Goal: Submit feedback/report problem

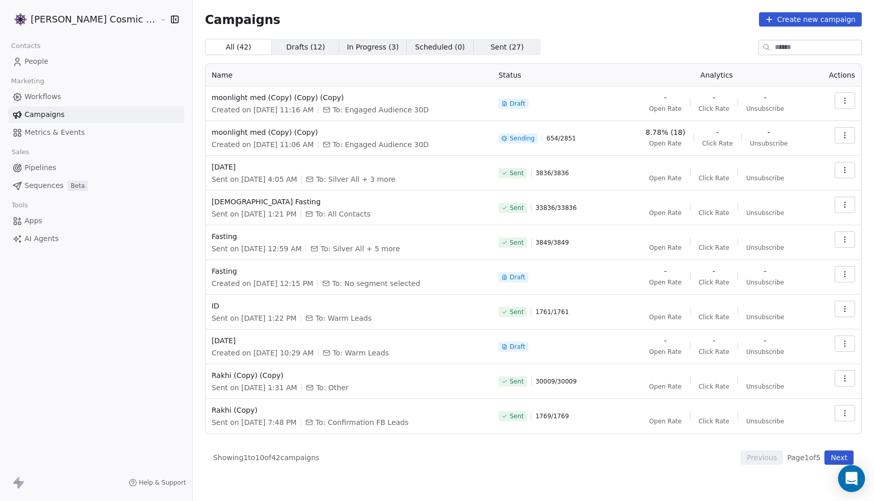
click at [856, 475] on icon "Open Intercom Messenger" at bounding box center [851, 478] width 12 height 13
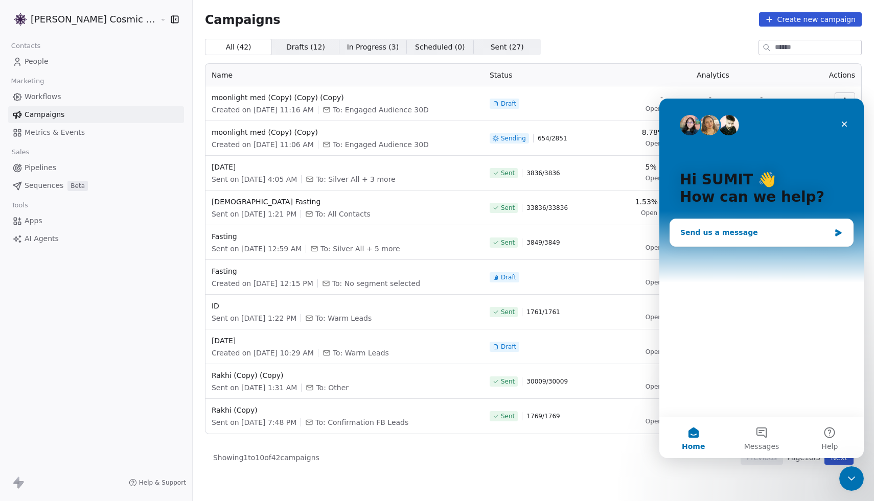
click at [764, 229] on div "Send us a message" at bounding box center [755, 232] width 150 height 11
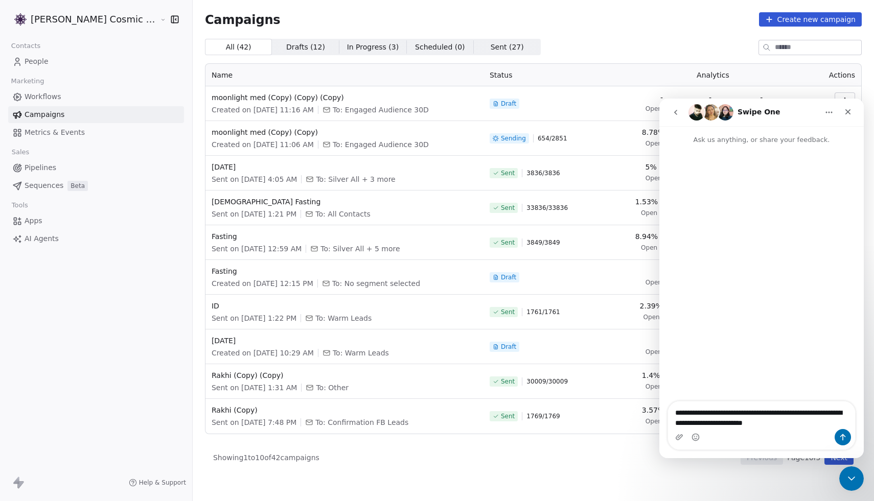
type textarea "**********"
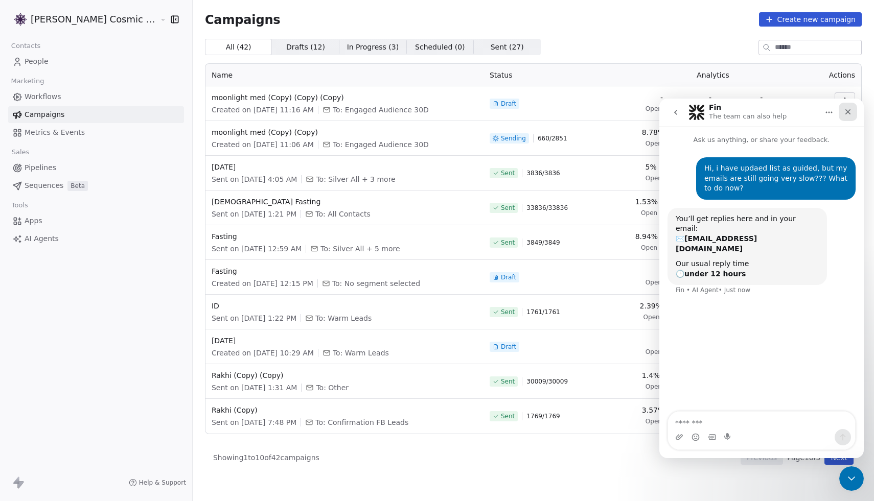
click at [850, 112] on icon "Close" at bounding box center [848, 112] width 8 height 8
